Goal: Transaction & Acquisition: Obtain resource

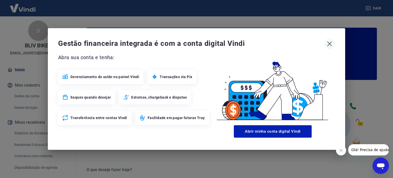
click at [330, 42] on icon "button" at bounding box center [329, 44] width 8 height 8
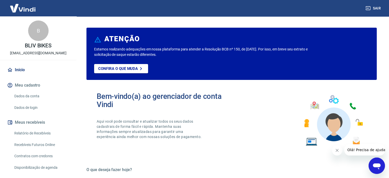
click at [39, 135] on link "Relatório de Recebíveis" at bounding box center [41, 133] width 58 height 10
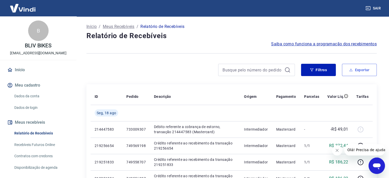
click at [348, 67] on button "Exportar" at bounding box center [359, 70] width 35 height 12
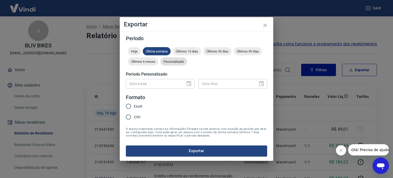
click at [173, 64] on div "Personalizado" at bounding box center [173, 61] width 27 height 8
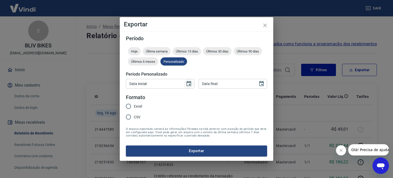
click at [187, 85] on icon "Choose date" at bounding box center [189, 84] width 6 height 6
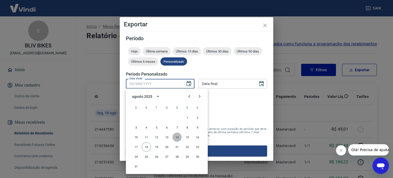
click at [180, 136] on button "14" at bounding box center [176, 136] width 9 height 9
type input "[DATE]"
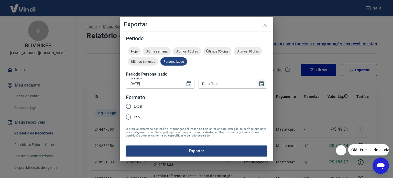
click at [261, 83] on icon "Choose date" at bounding box center [261, 83] width 5 height 5
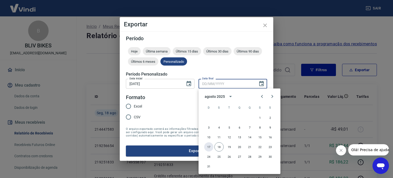
drag, startPoint x: 209, startPoint y: 146, endPoint x: 201, endPoint y: 142, distance: 8.6
click at [209, 147] on button "17" at bounding box center [208, 146] width 9 height 9
type input "[DATE]"
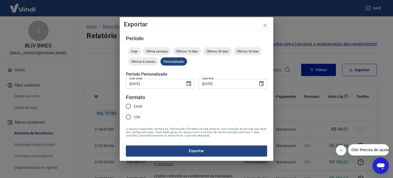
click at [135, 105] on span "Excel" at bounding box center [138, 106] width 8 height 5
click at [134, 105] on input "Excel" at bounding box center [128, 106] width 11 height 11
radio input "true"
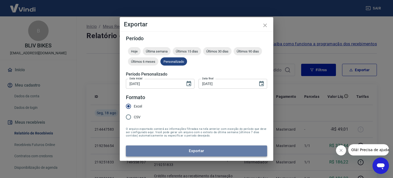
click at [190, 149] on button "Exportar" at bounding box center [196, 150] width 141 height 11
